Goal: Obtain resource: Download file/media

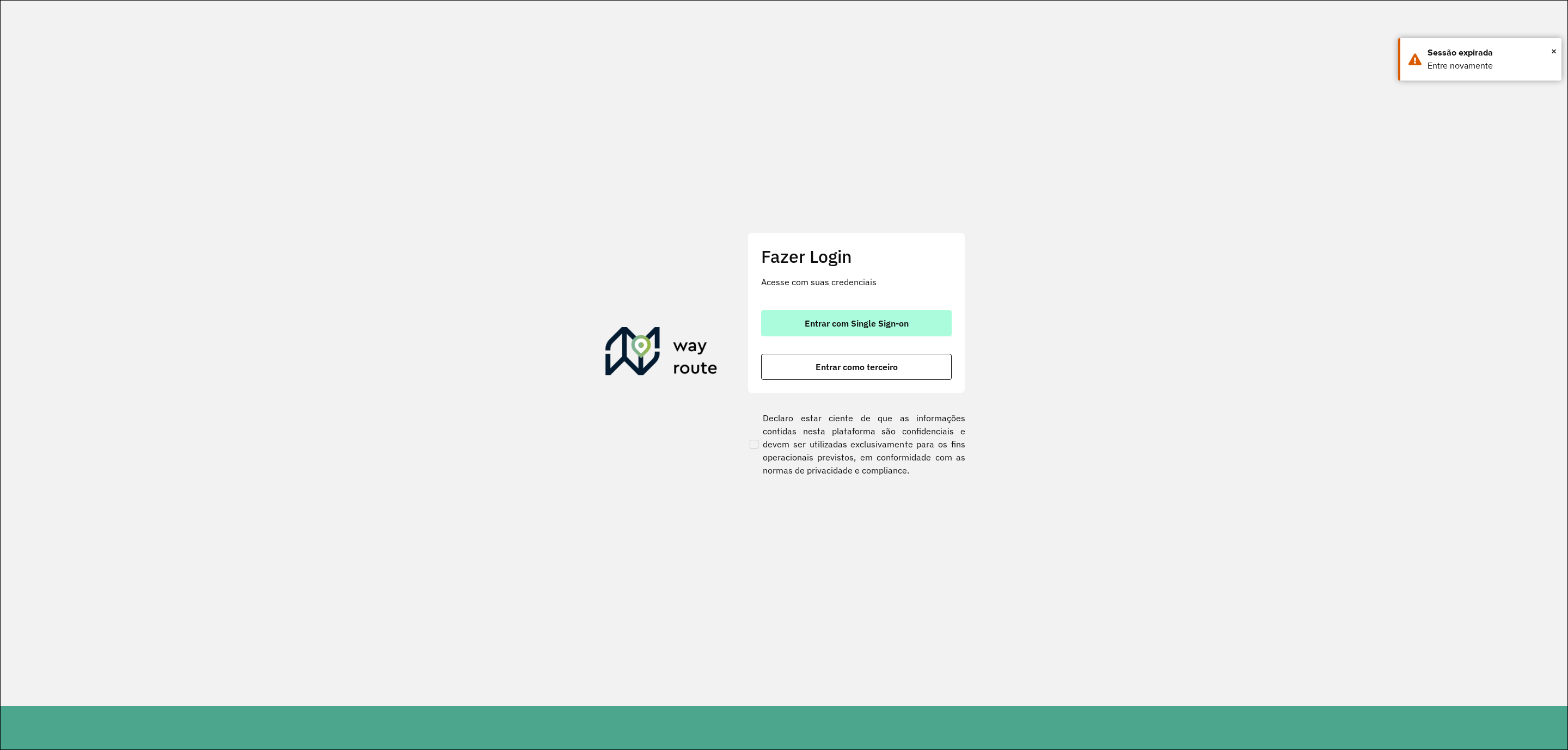
click at [833, 319] on span "Entrar com Single Sign-on" at bounding box center [856, 324] width 104 height 9
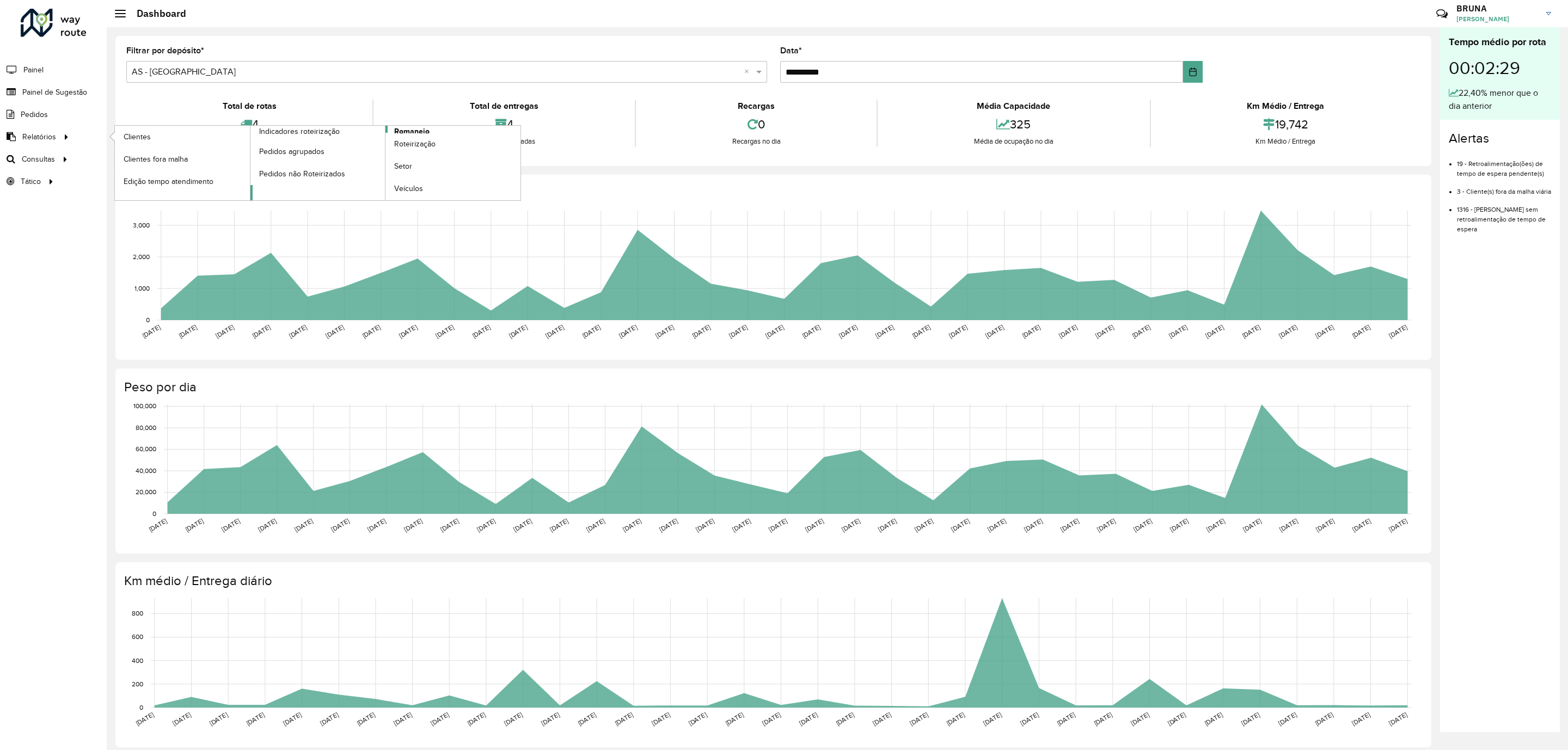
click at [402, 132] on span "Romaneio" at bounding box center [411, 131] width 35 height 12
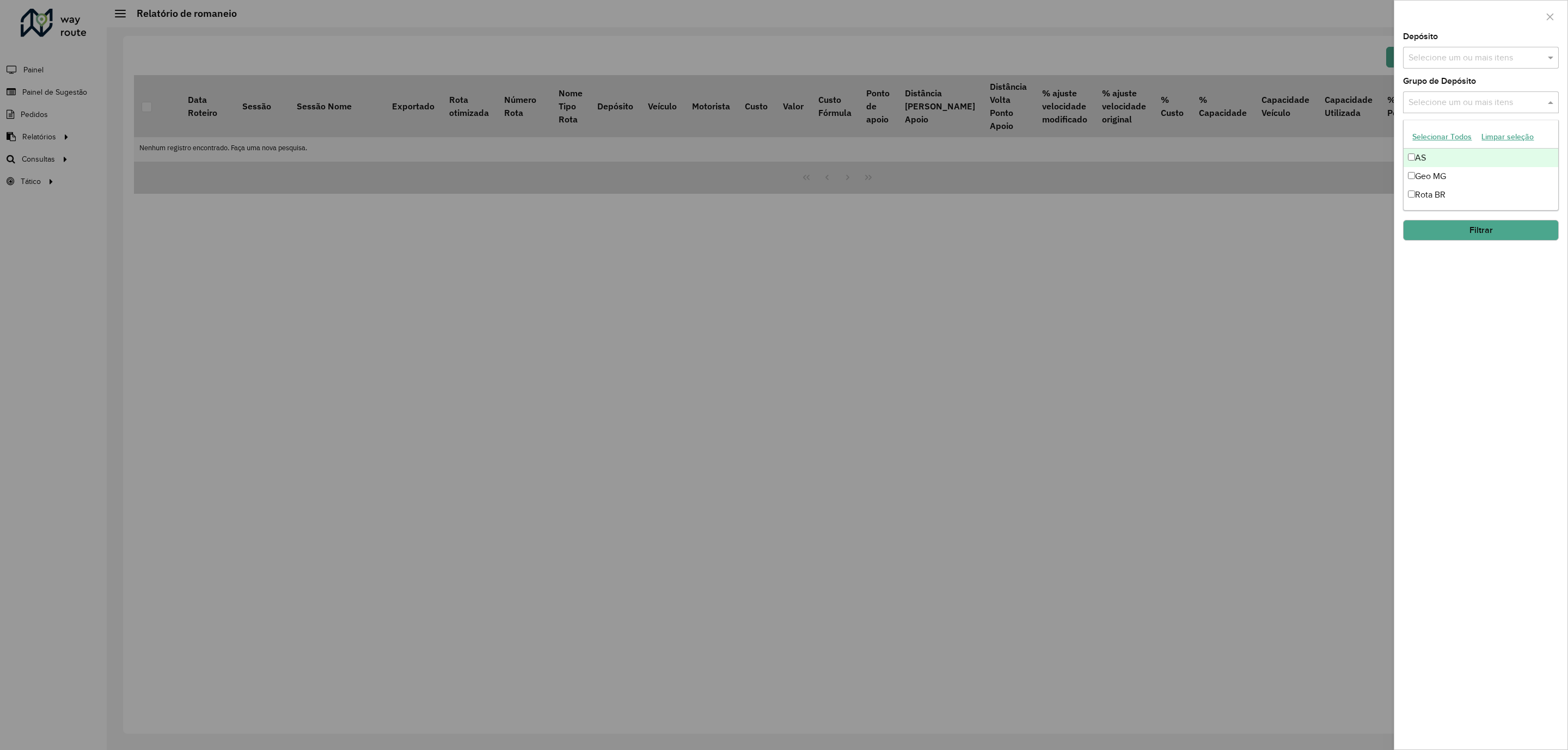
click at [1489, 108] on input "text" at bounding box center [1475, 103] width 139 height 13
click at [1478, 66] on div "Selecione um ou mais itens" at bounding box center [1480, 58] width 156 height 22
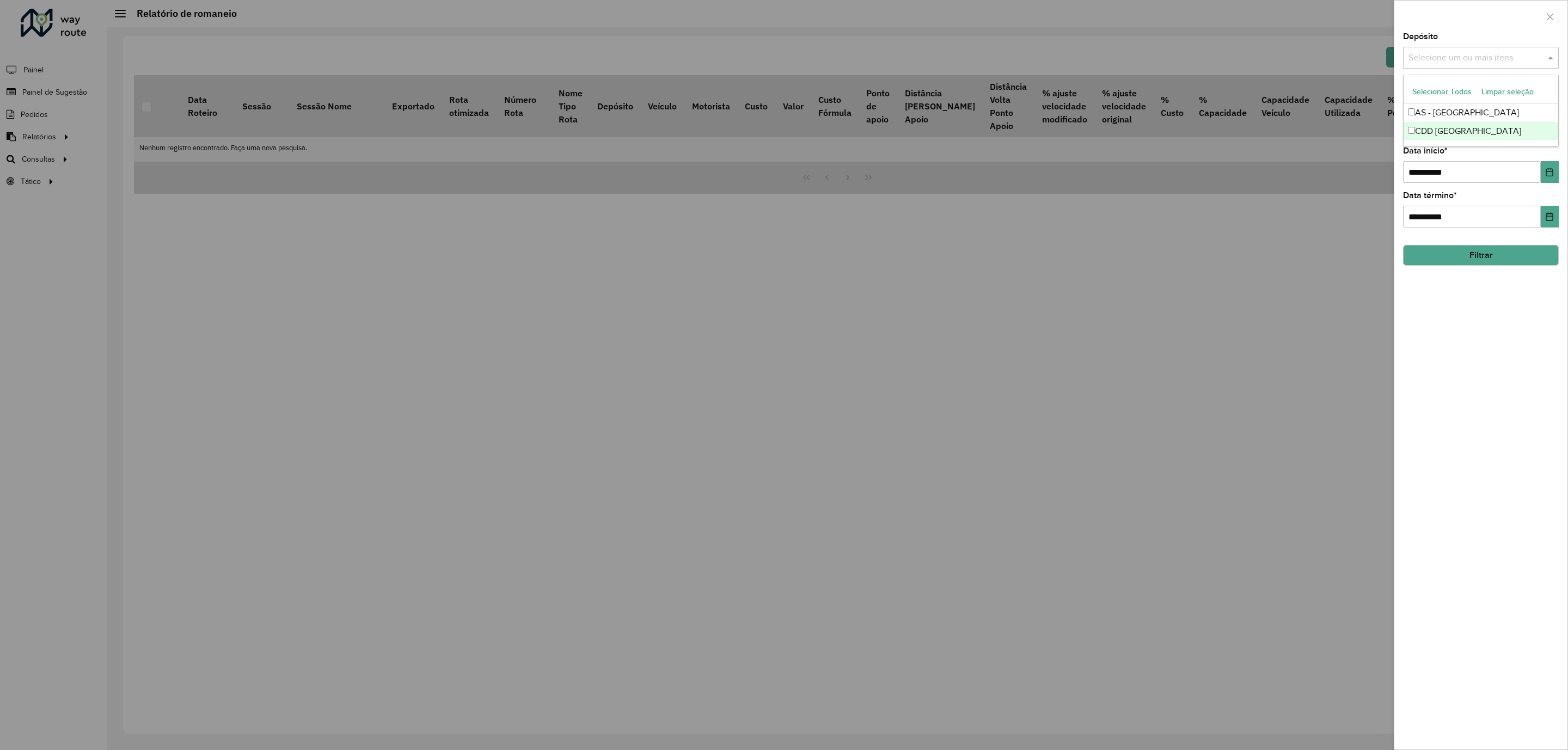
click at [1456, 129] on div "CDD [GEOGRAPHIC_DATA]" at bounding box center [1480, 131] width 154 height 19
click at [1451, 258] on button "Filtrar" at bounding box center [1480, 254] width 156 height 21
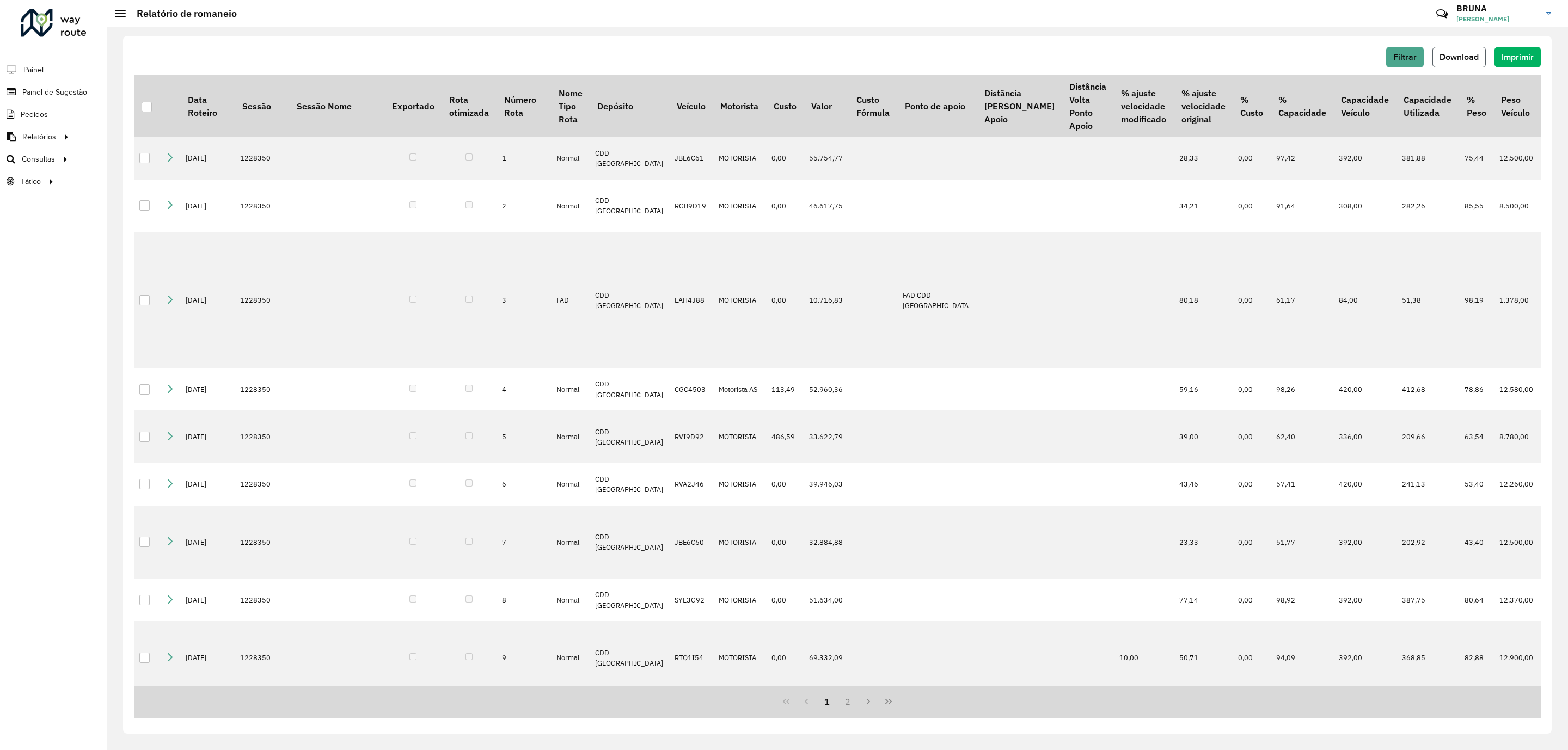
click at [1456, 54] on span "Download" at bounding box center [1459, 57] width 40 height 9
click at [128, 133] on span "Clientes" at bounding box center [138, 137] width 30 height 12
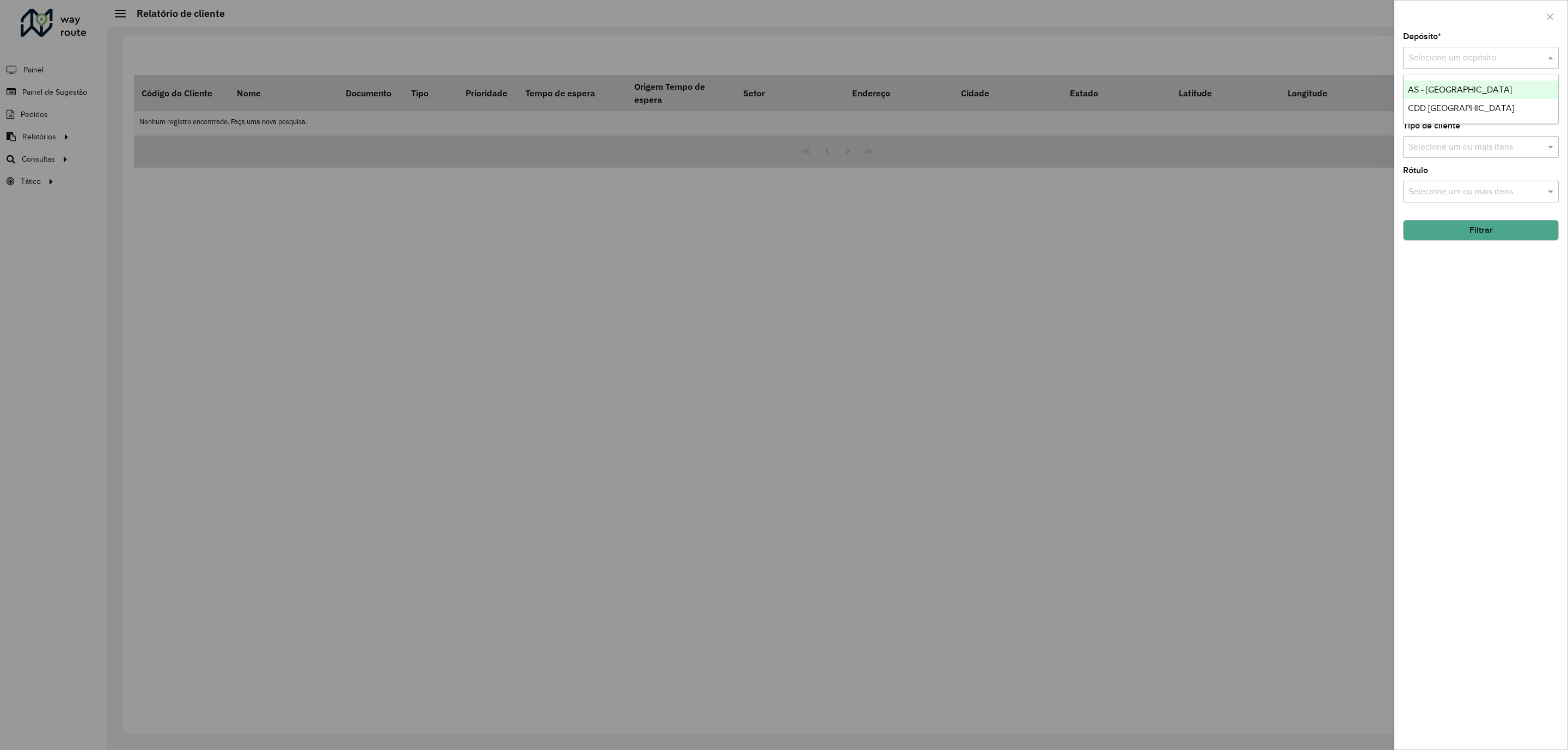
click at [1418, 58] on input "text" at bounding box center [1470, 58] width 123 height 13
click at [1421, 107] on span "CDD [GEOGRAPHIC_DATA]" at bounding box center [1461, 108] width 106 height 9
click at [1498, 234] on button "Filtrar" at bounding box center [1480, 229] width 156 height 21
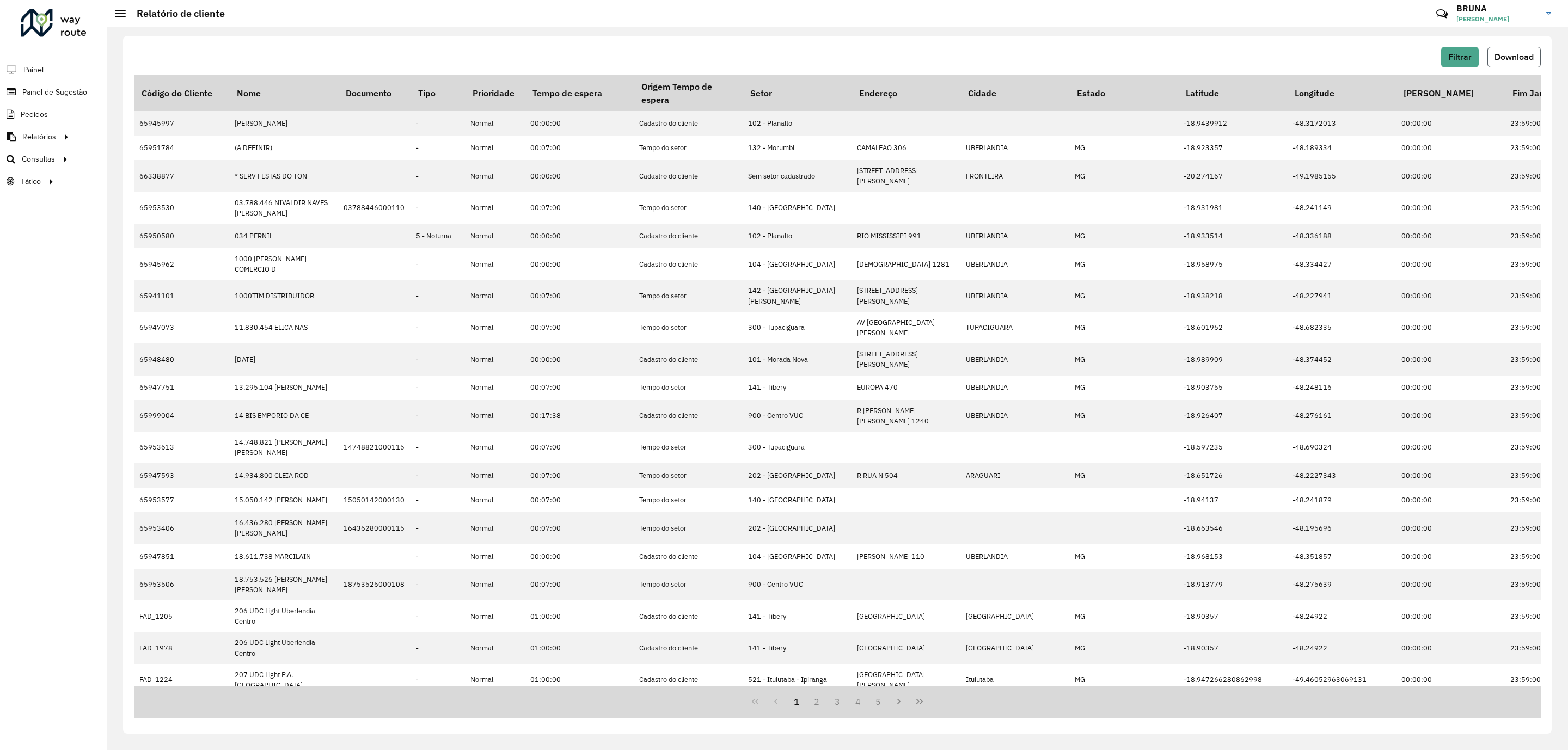
click at [1537, 58] on button "Download" at bounding box center [1513, 57] width 53 height 21
